Goal: Navigation & Orientation: Find specific page/section

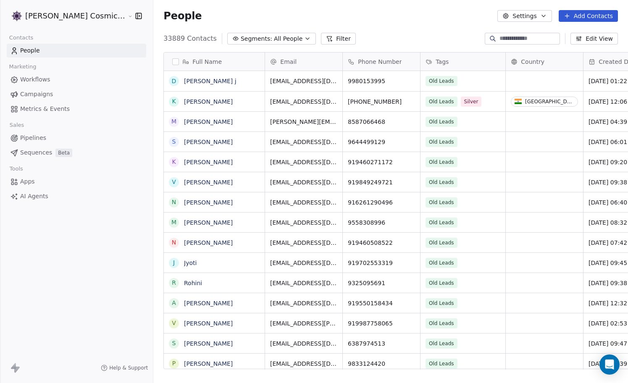
scroll to position [337, 490]
click at [33, 93] on span "Campaigns" at bounding box center [36, 94] width 33 height 9
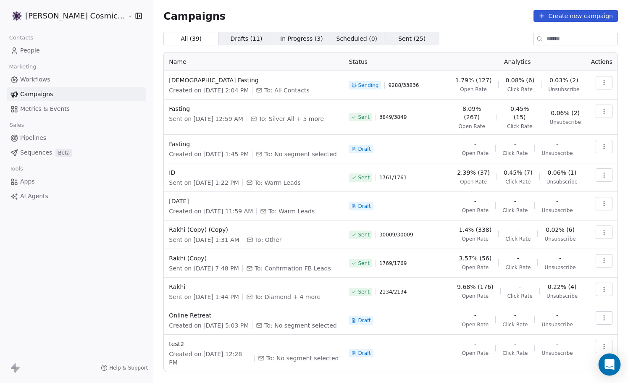
click at [606, 361] on icon "Open Intercom Messenger" at bounding box center [610, 364] width 10 height 11
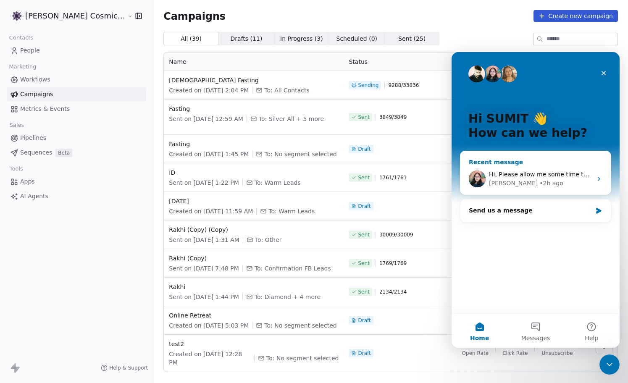
click at [546, 171] on span "Hi, Please allow me some time to check this issue. I will get back to you with …" at bounding box center [619, 174] width 260 height 7
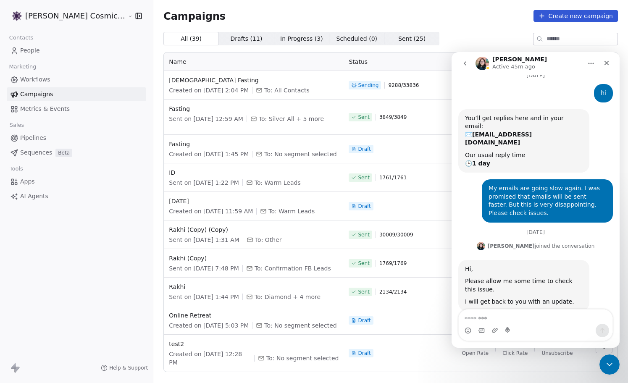
scroll to position [30, 0]
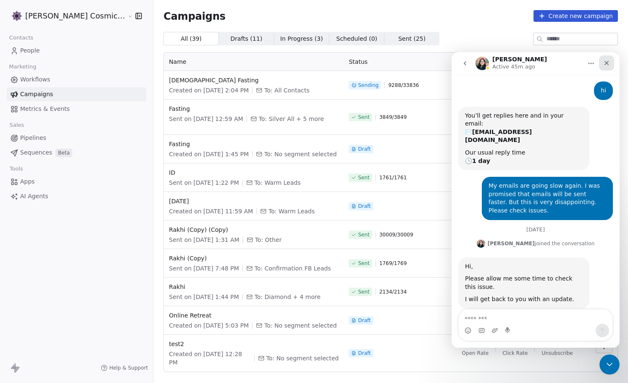
click at [607, 62] on icon "Close" at bounding box center [607, 63] width 7 height 7
